Goal: Task Accomplishment & Management: Manage account settings

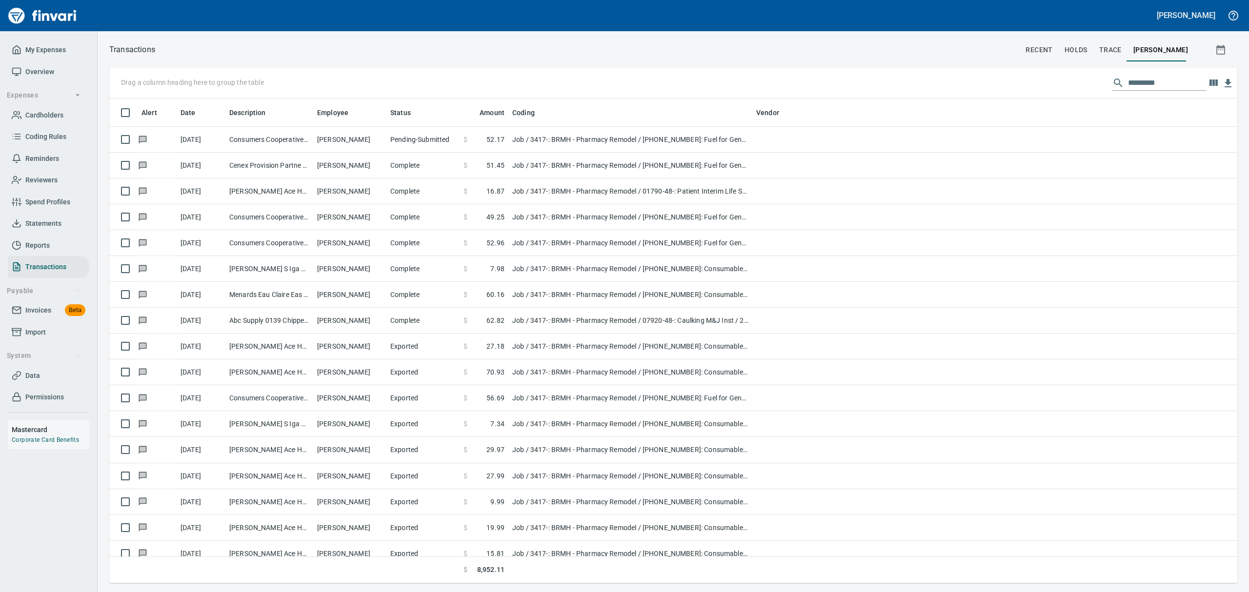
scroll to position [474, 1105]
click at [34, 110] on span "Cardholders" at bounding box center [44, 115] width 38 height 12
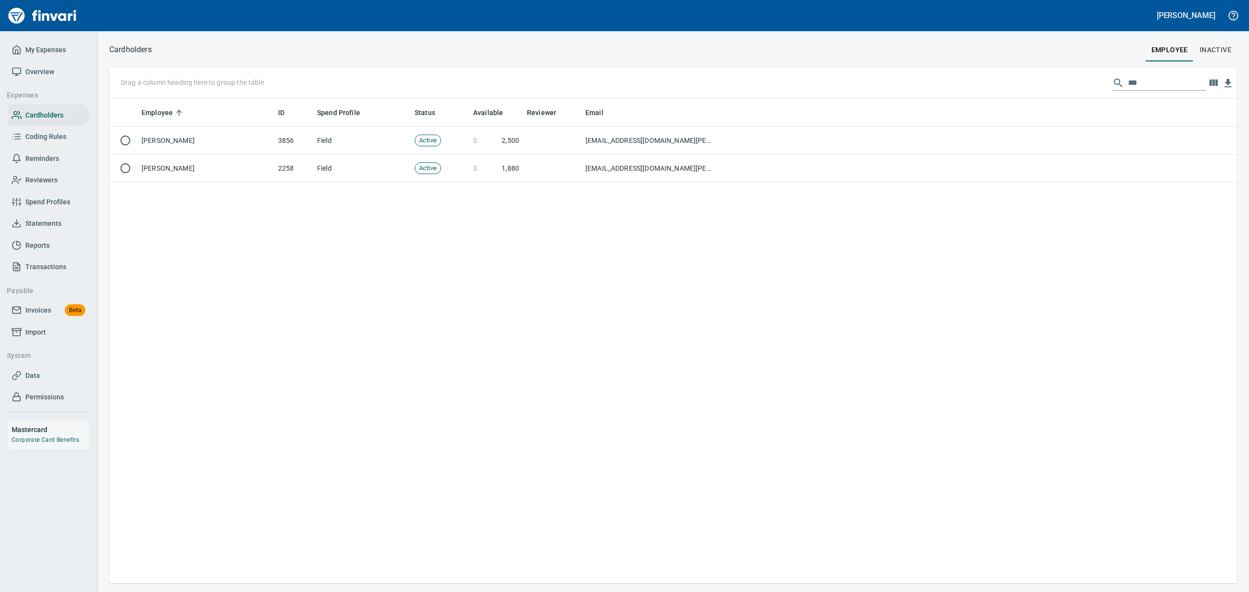
scroll to position [474, 1117]
drag, startPoint x: 1140, startPoint y: 84, endPoint x: 1045, endPoint y: 75, distance: 95.6
click at [1045, 75] on div "Drag a column heading here to group the table ***" at bounding box center [673, 82] width 1128 height 31
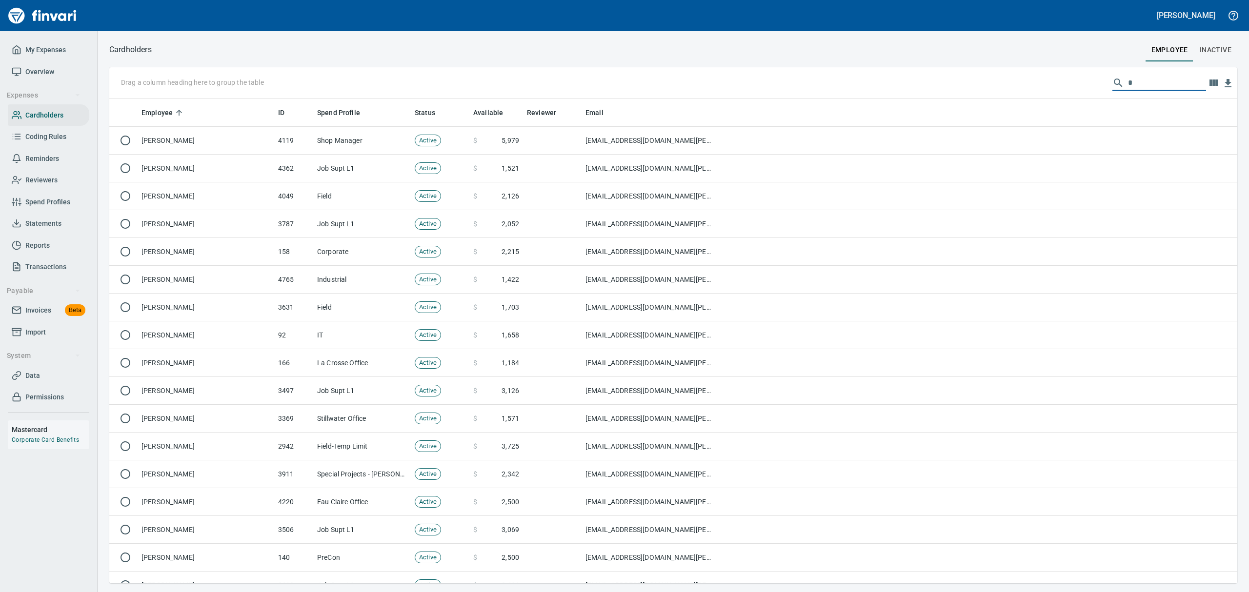
scroll to position [474, 1105]
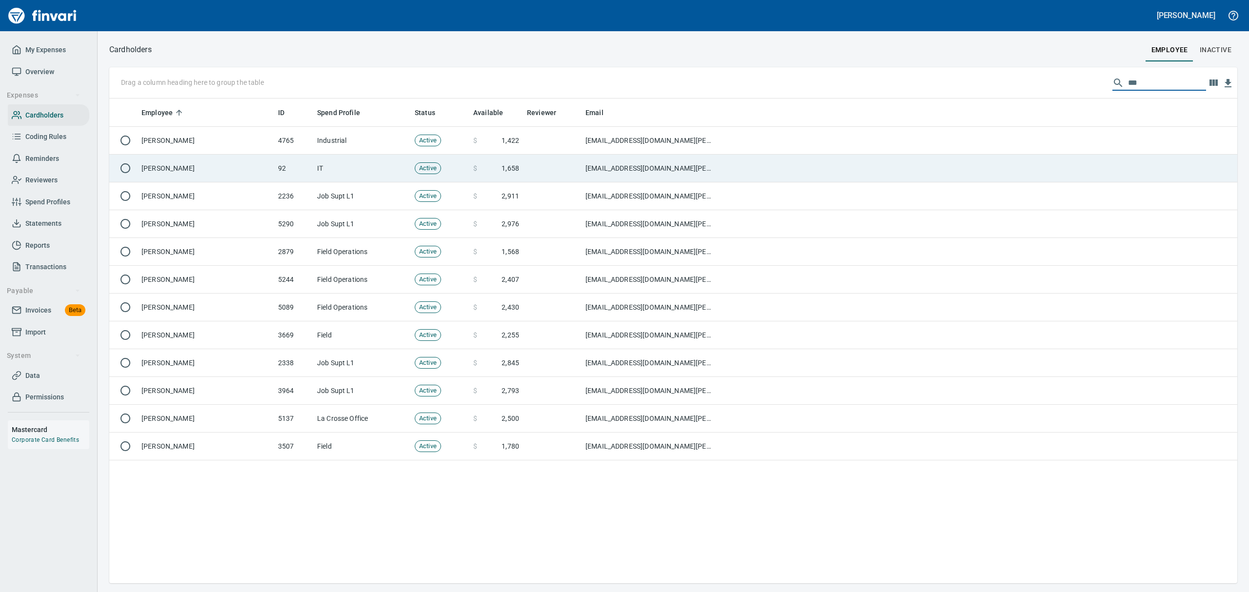
type input "***"
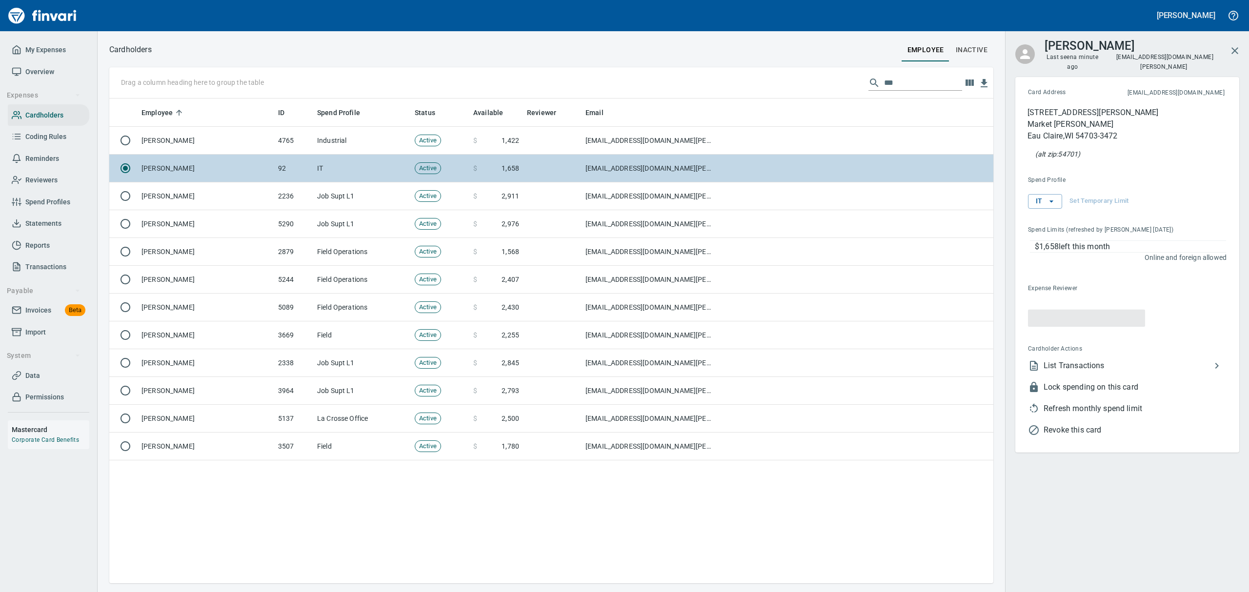
scroll to position [474, 873]
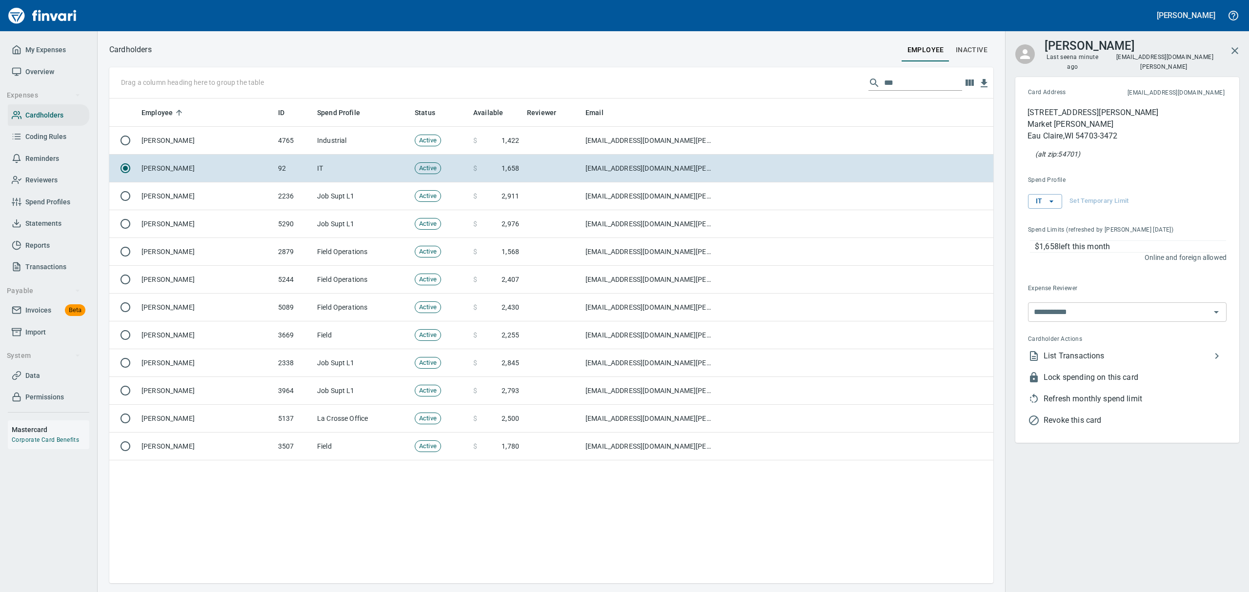
click at [1049, 350] on span "List Transactions" at bounding box center [1126, 356] width 167 height 12
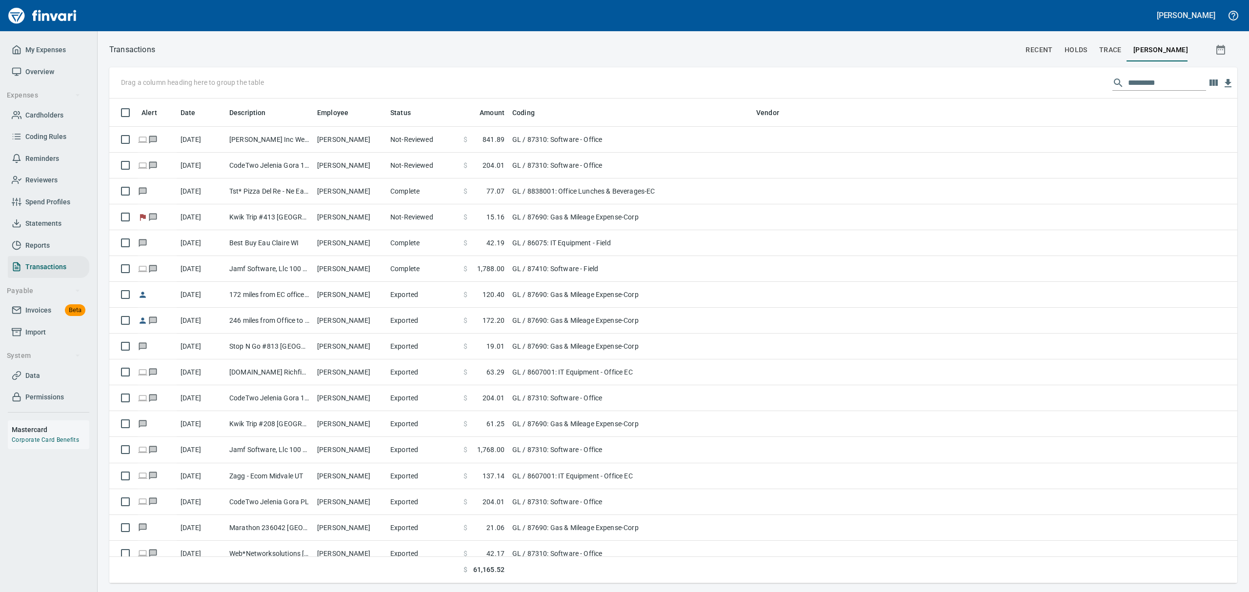
scroll to position [474, 1105]
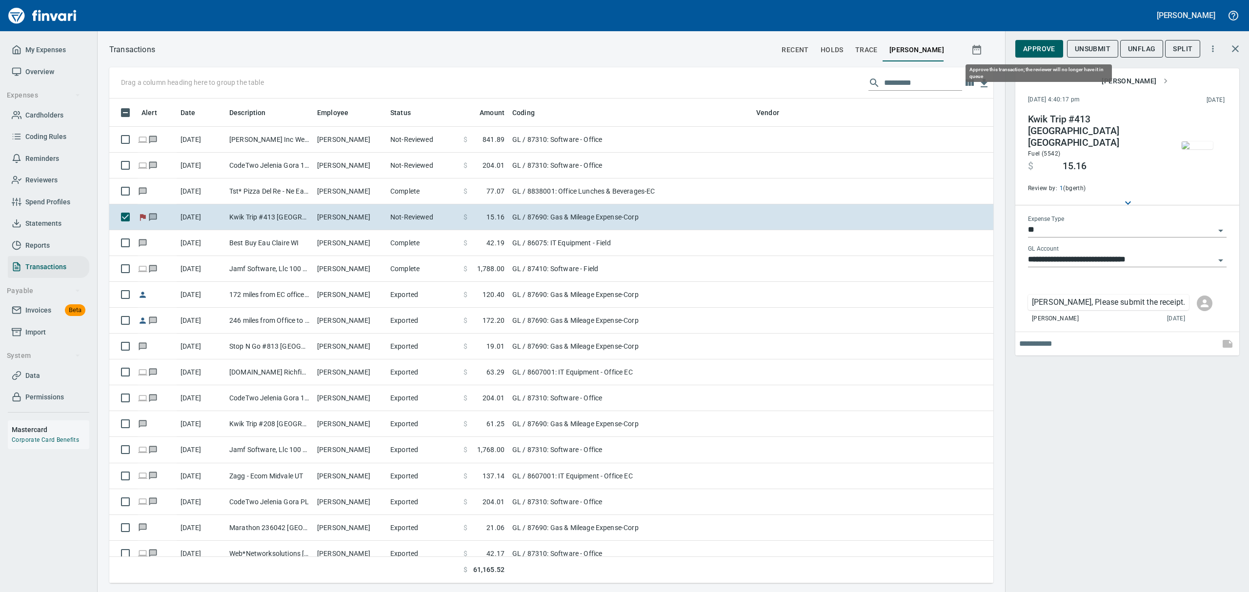
scroll to position [474, 862]
click at [1082, 46] on span "Unsubmit" at bounding box center [1093, 49] width 36 height 12
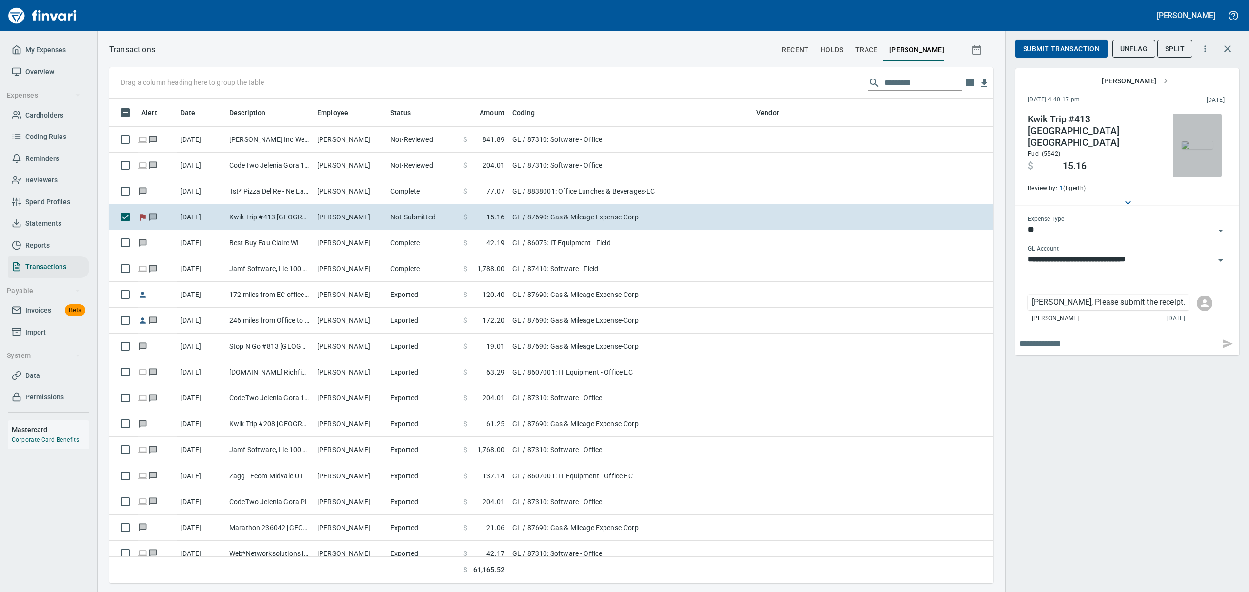
click at [1197, 141] on img "button" at bounding box center [1197, 145] width 31 height 8
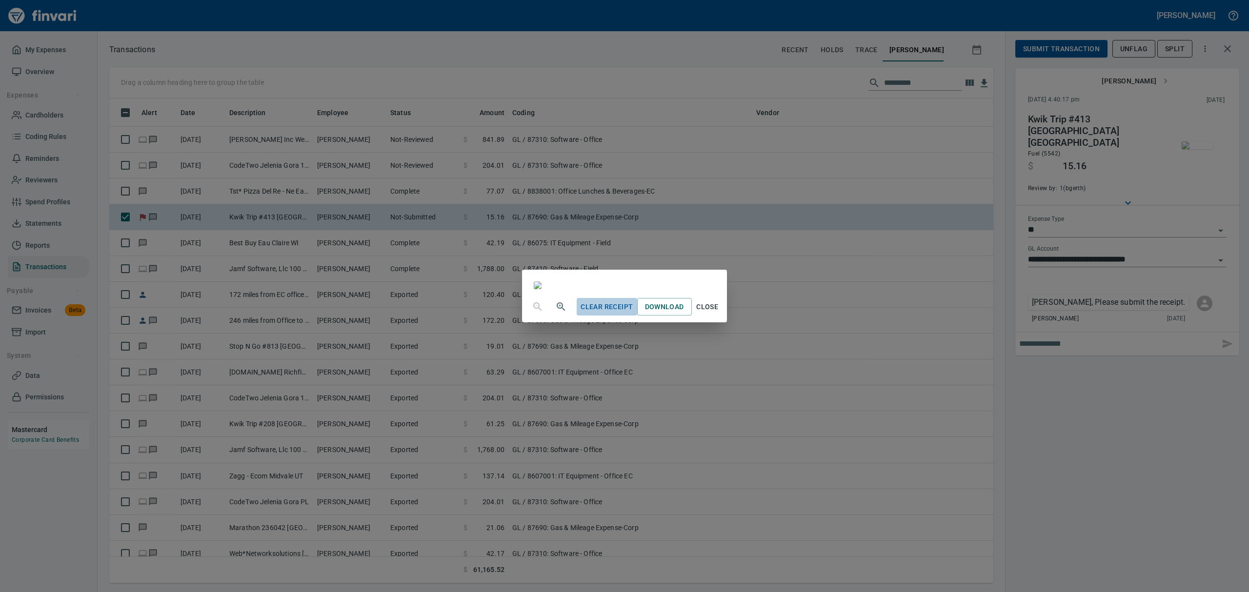
click at [633, 313] on span "Clear Receipt" at bounding box center [607, 307] width 52 height 12
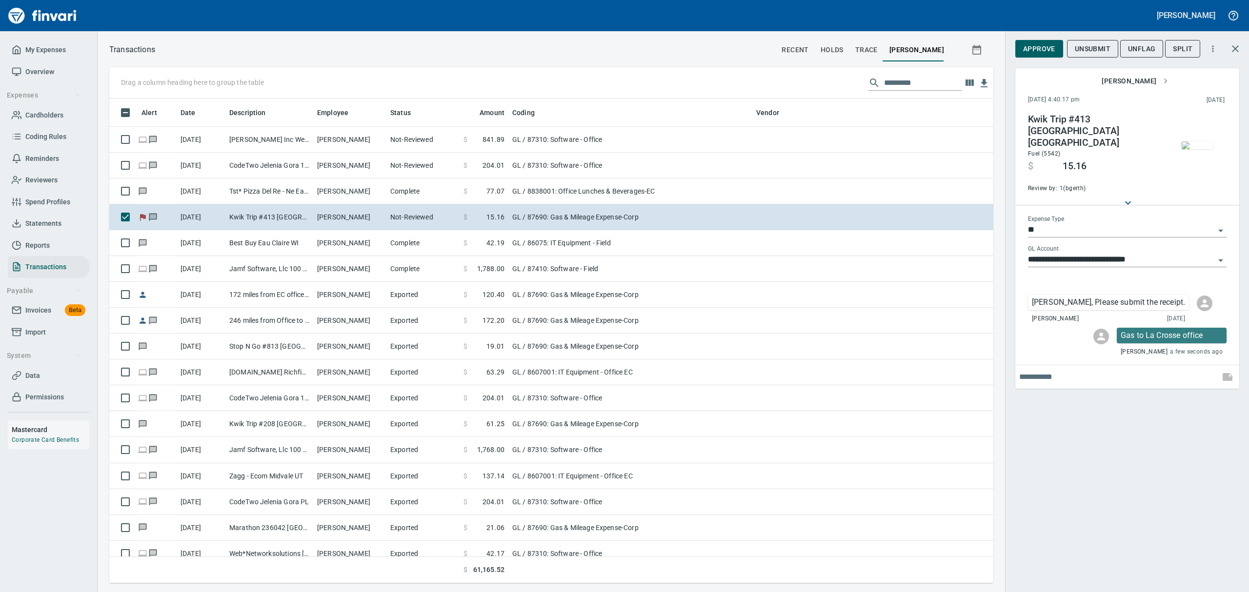
click at [1204, 149] on img "button" at bounding box center [1197, 145] width 31 height 8
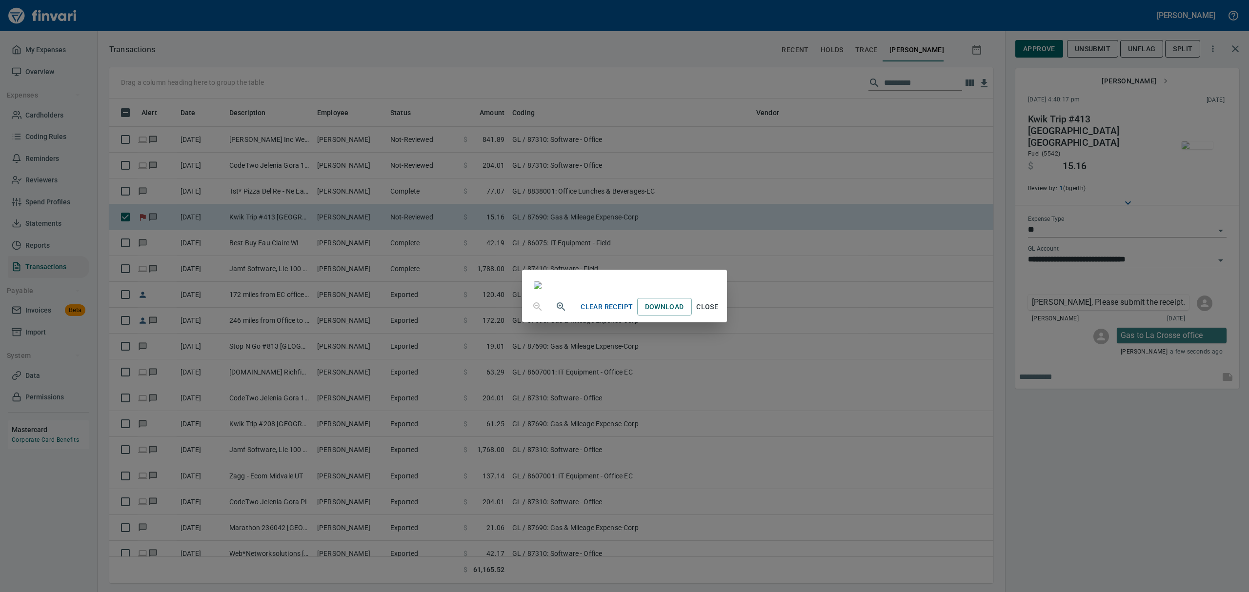
drag, startPoint x: 801, startPoint y: 554, endPoint x: 812, endPoint y: 551, distance: 11.3
click at [719, 313] on span "Close" at bounding box center [707, 307] width 23 height 12
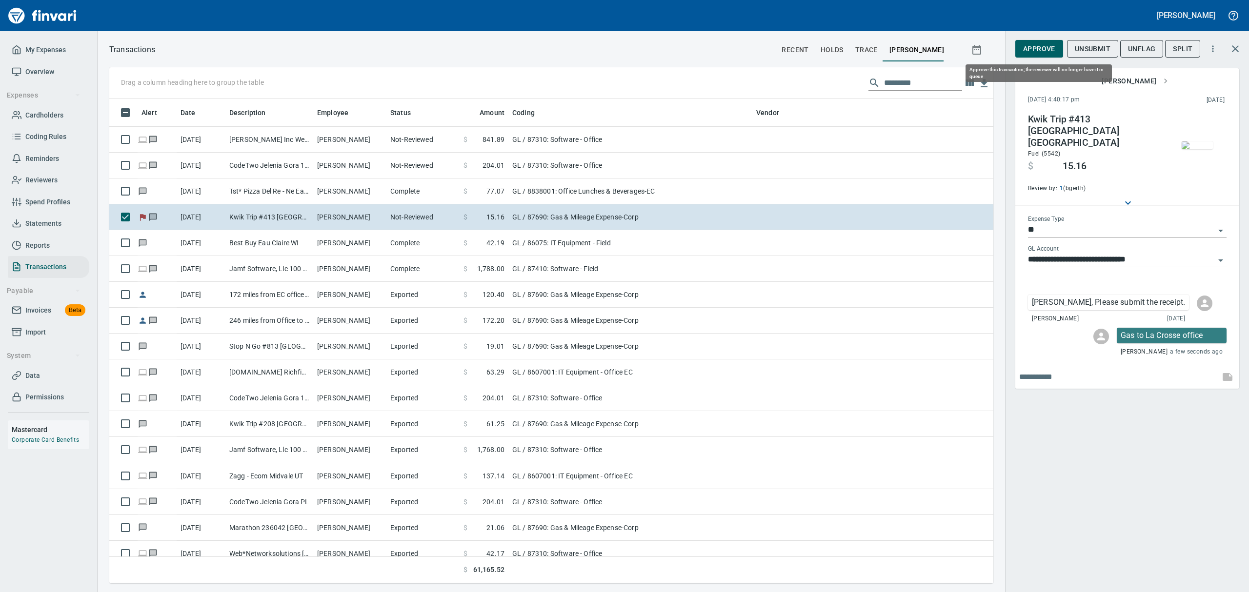
click at [1039, 46] on span "Approve" at bounding box center [1039, 49] width 32 height 12
click at [1134, 45] on span "UnFlag" at bounding box center [1133, 49] width 27 height 12
